Goal: Information Seeking & Learning: Learn about a topic

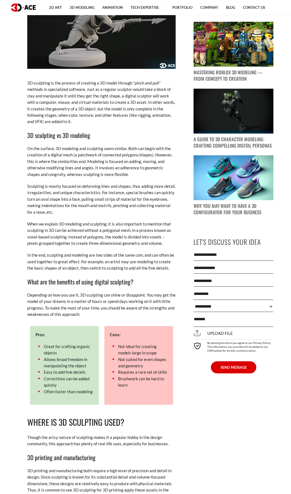
scroll to position [634, 0]
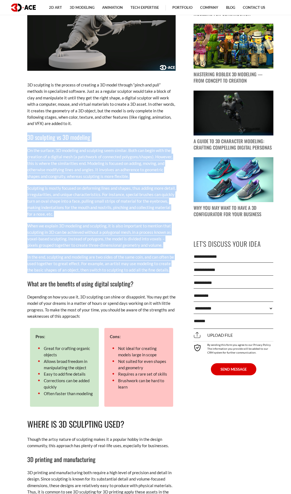
drag, startPoint x: 28, startPoint y: 136, endPoint x: 162, endPoint y: 270, distance: 189.2
copy div "3L ipsumdolo si 6A consecte Ad eli seddoei, 1T incididu utl etdolorem aliq enim…"
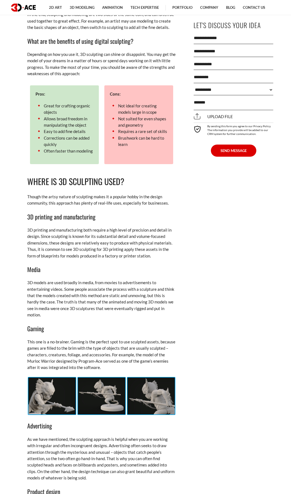
scroll to position [875, 0]
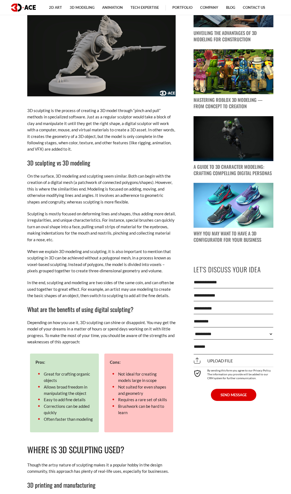
scroll to position [610, 0]
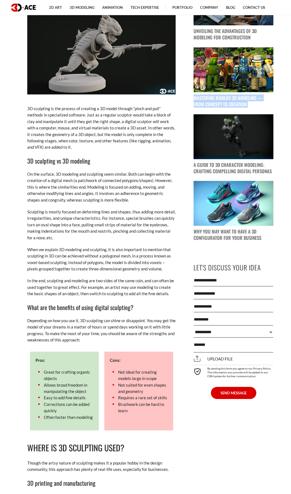
drag, startPoint x: 292, startPoint y: 108, endPoint x: 290, endPoint y: 87, distance: 21.0
drag, startPoint x: 290, startPoint y: 87, endPoint x: 291, endPoint y: 115, distance: 28.7
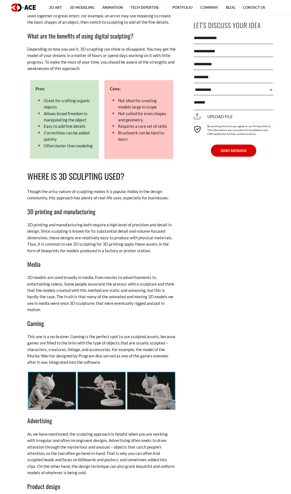
scroll to position [889, 0]
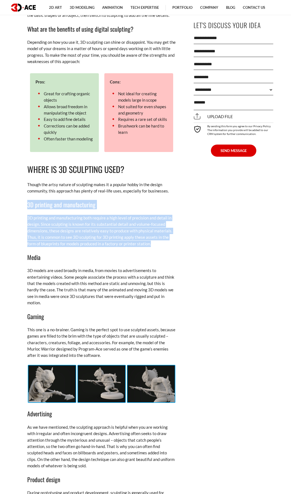
drag, startPoint x: 28, startPoint y: 205, endPoint x: 153, endPoint y: 244, distance: 131.2
copy div "3D printing and manufacturing 3D printing and manufacturing both require a high…"
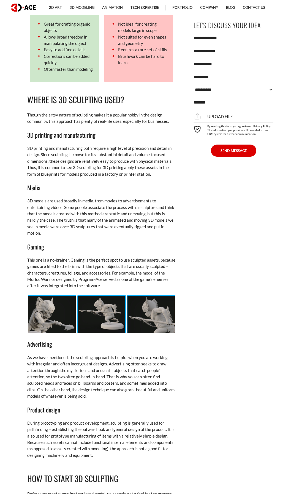
scroll to position [957, 0]
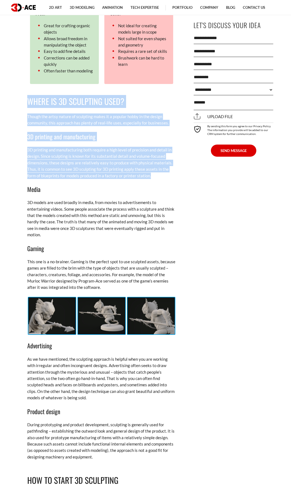
drag, startPoint x: 26, startPoint y: 99, endPoint x: 157, endPoint y: 174, distance: 150.8
copy div "Where is 3D Sculpting Used? Though the artsy nature of sculpting makes it a pop…"
